Goal: Task Accomplishment & Management: Manage account settings

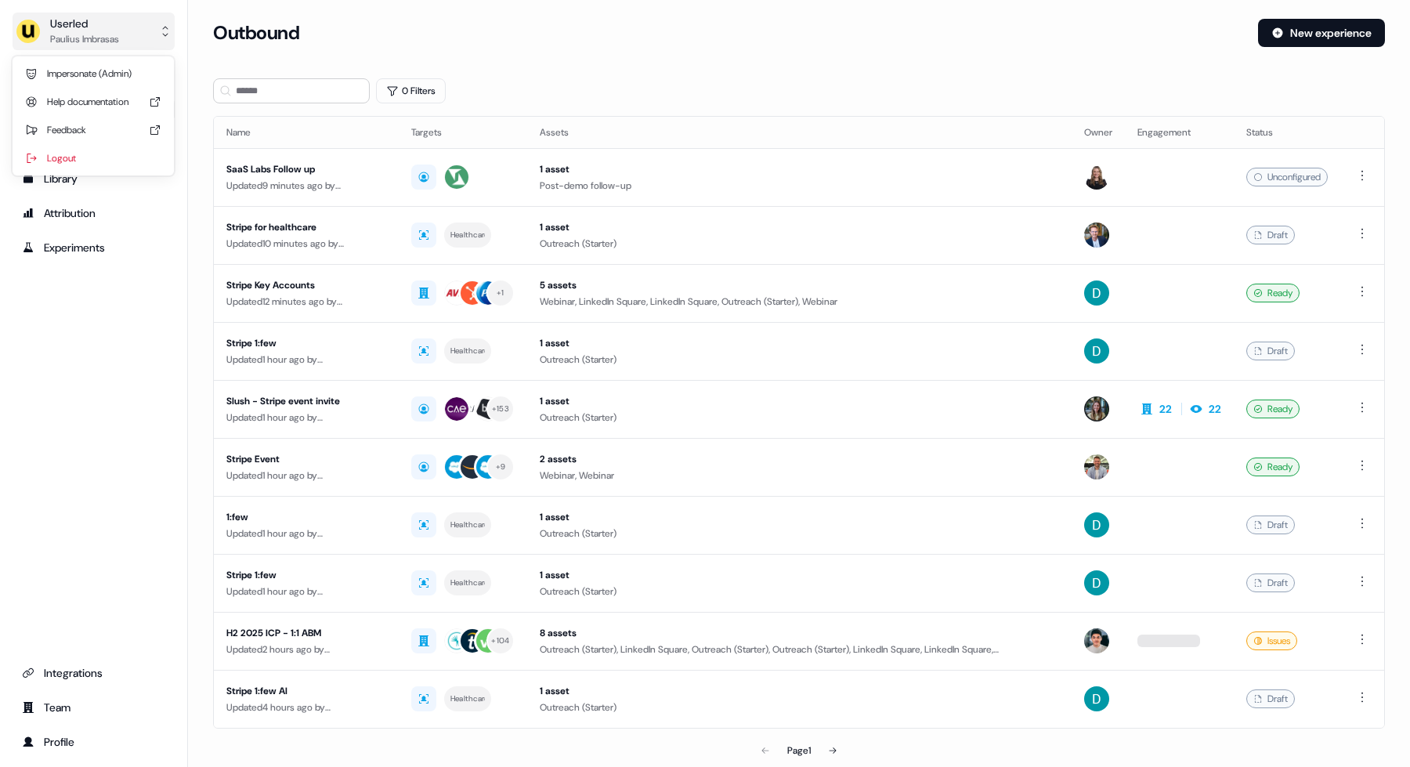
click at [131, 44] on button "Userled [PERSON_NAME]" at bounding box center [94, 32] width 162 height 38
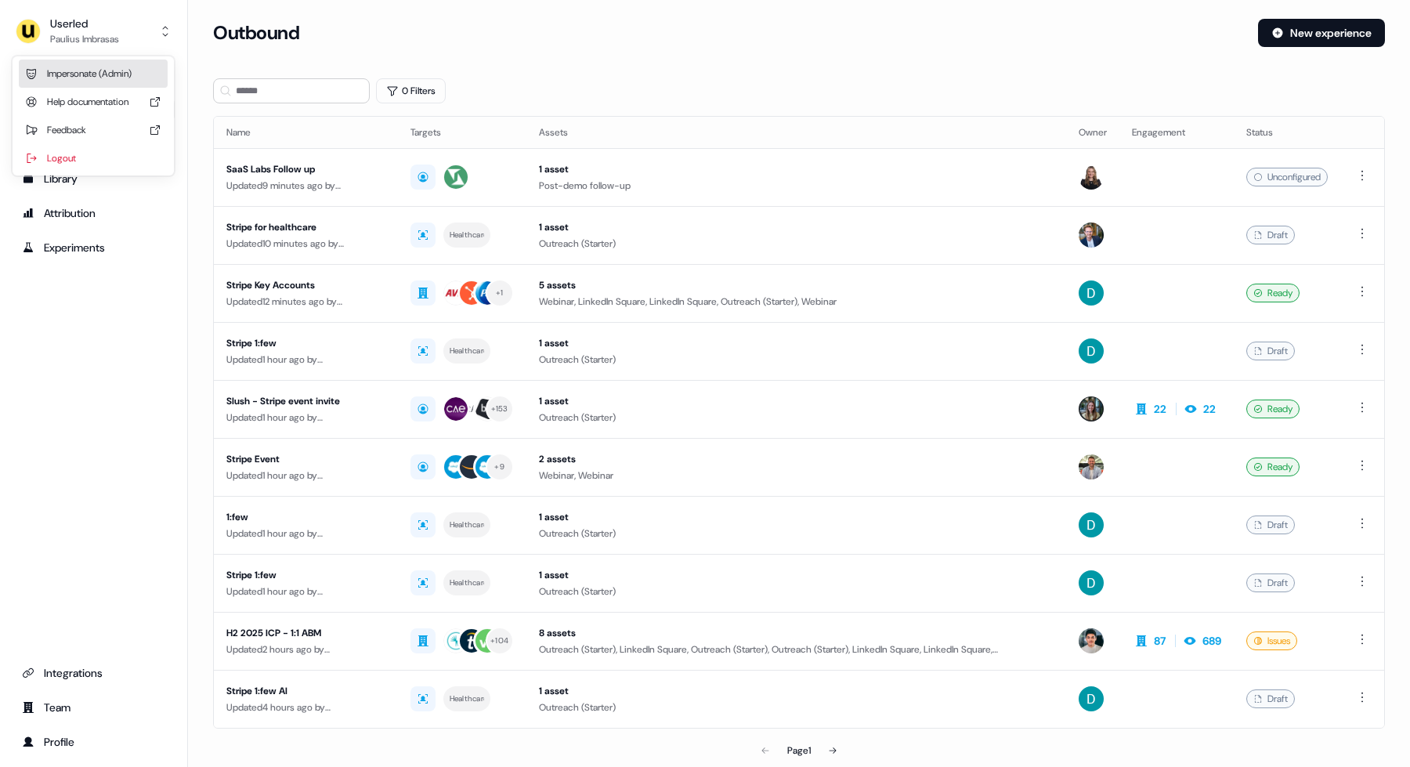
click at [123, 76] on div "Impersonate (Admin)" at bounding box center [93, 74] width 149 height 28
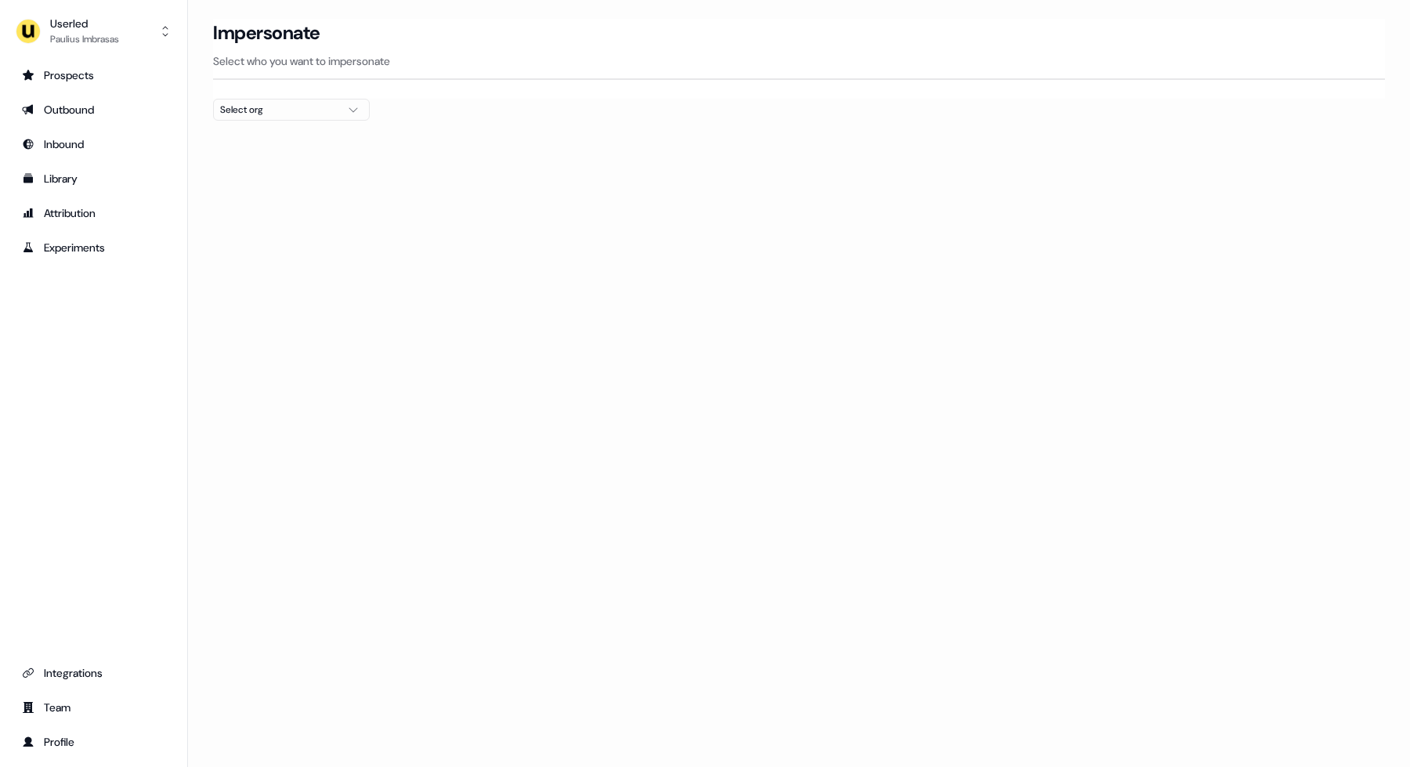
click at [310, 110] on div "Select org" at bounding box center [279, 110] width 118 height 16
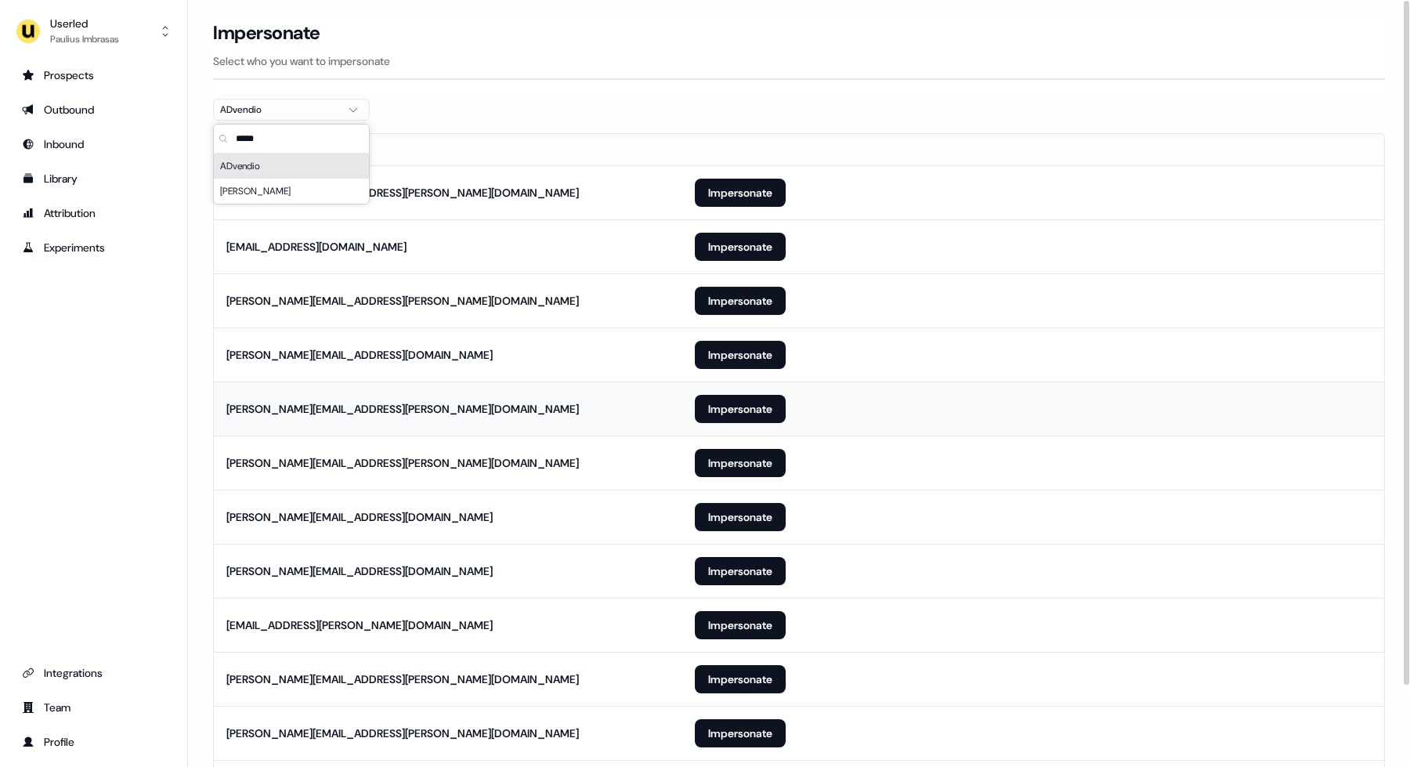
scroll to position [91, 0]
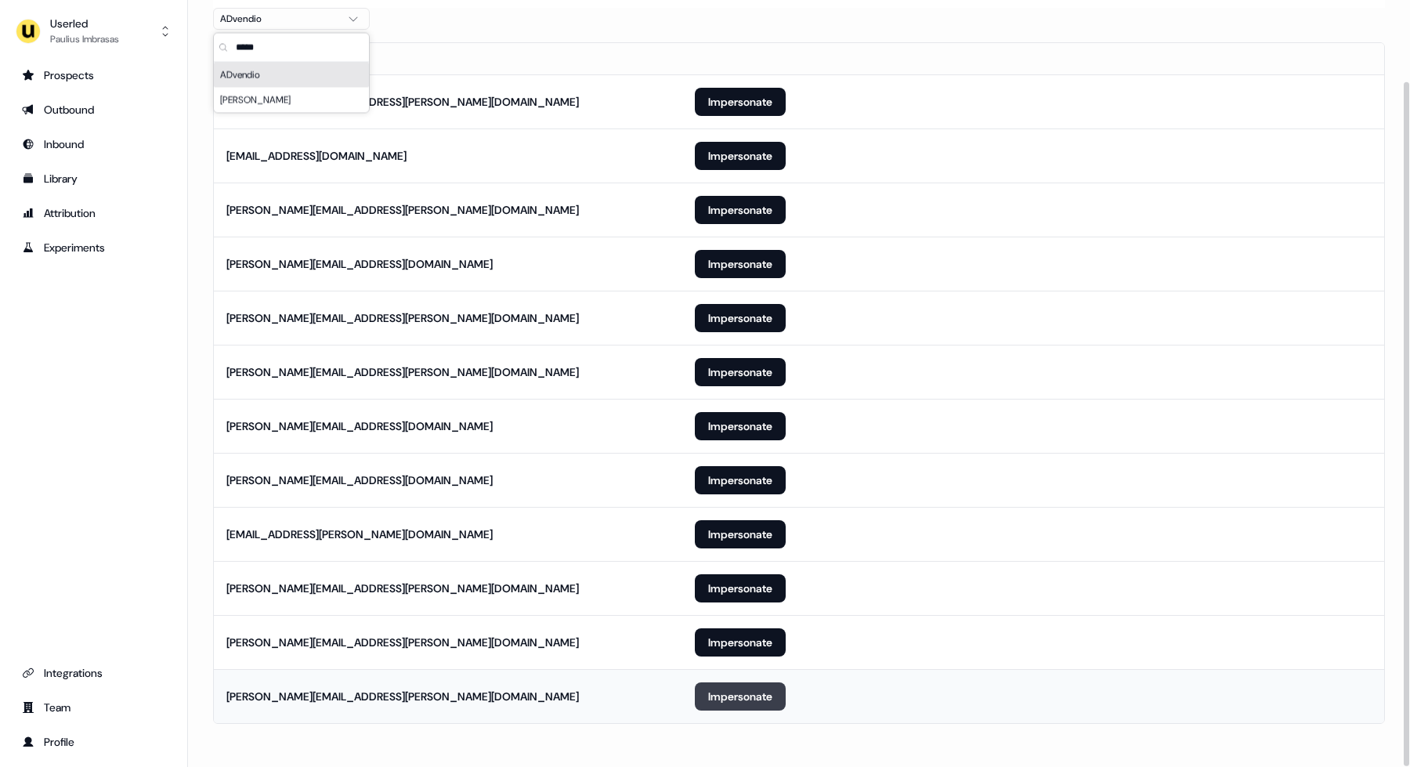
type input "*****"
click at [725, 700] on button "Impersonate" at bounding box center [740, 696] width 91 height 28
